Goal: Manage account settings

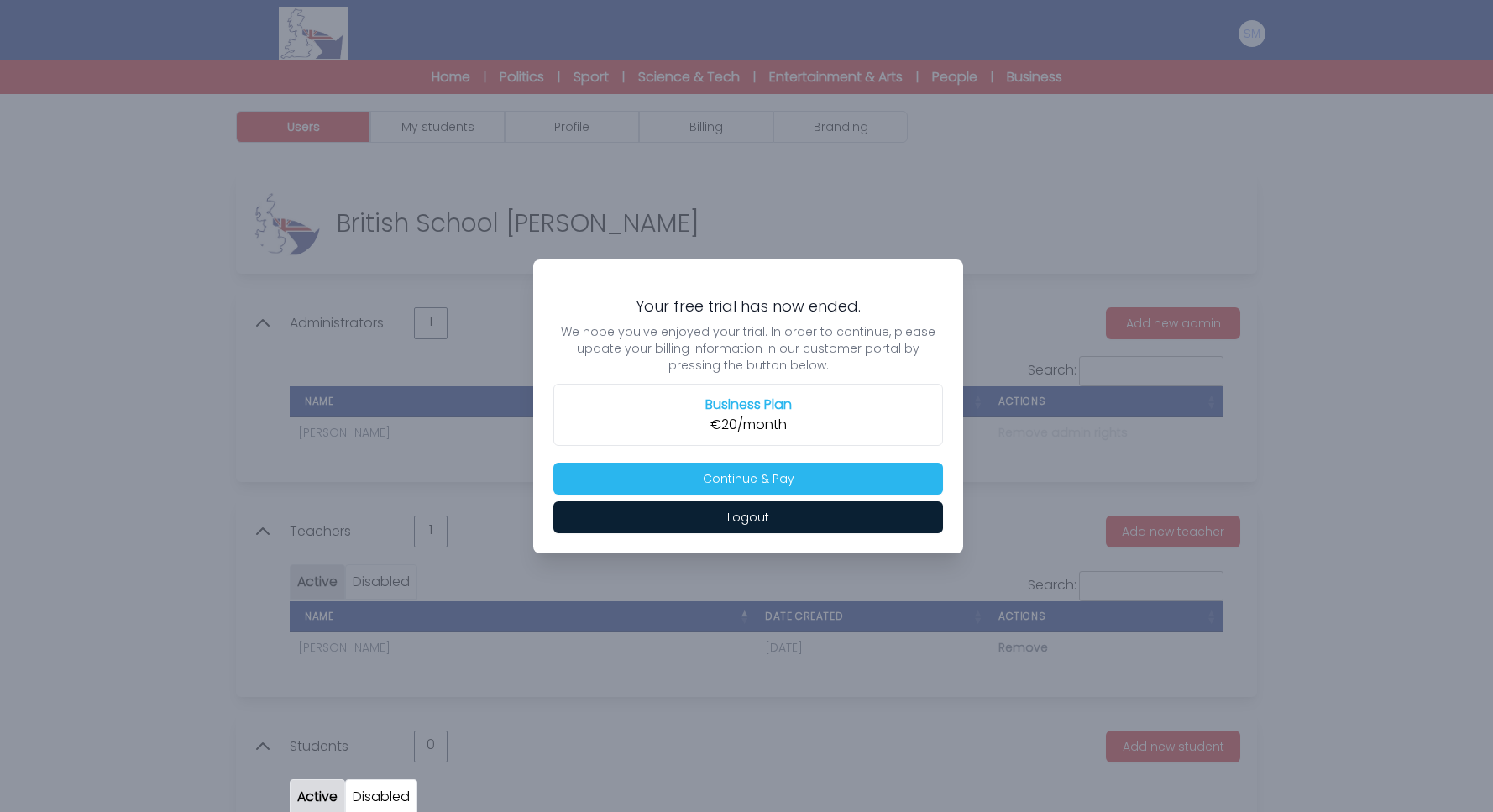
click at [1100, 279] on div at bounding box center [746, 406] width 1493 height 812
click at [921, 509] on button "Logout" at bounding box center [748, 517] width 390 height 32
click at [756, 487] on button "Continue & Pay" at bounding box center [748, 478] width 390 height 32
